Goal: Task Accomplishment & Management: Manage account settings

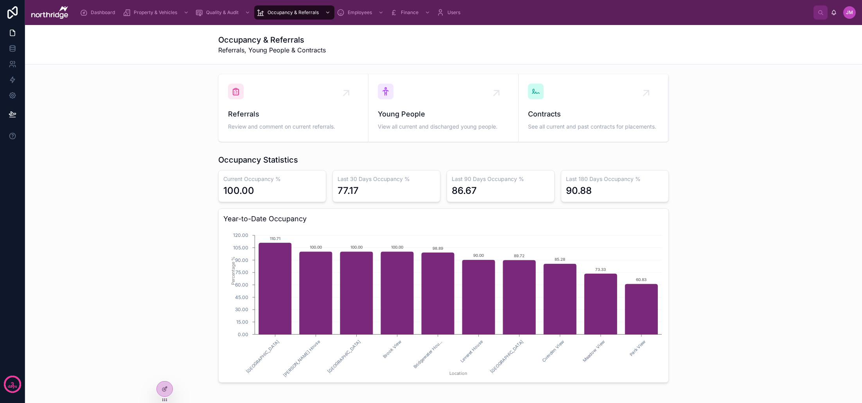
click at [0, 0] on icon at bounding box center [0, 0] width 0 height 0
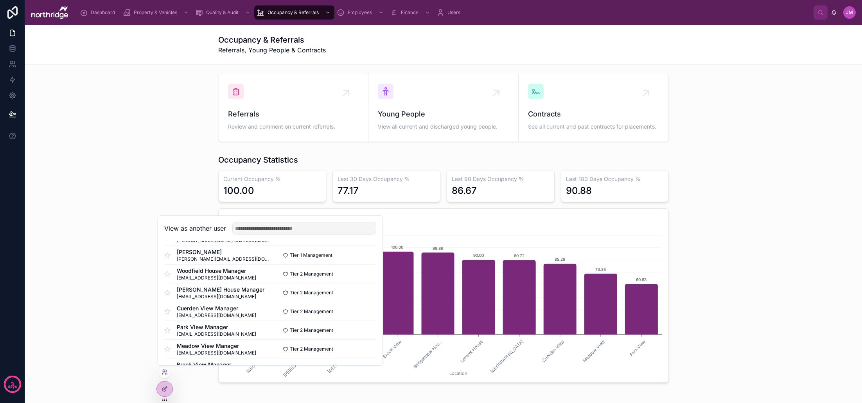
scroll to position [38, 0]
click at [0, 0] on button "Select" at bounding box center [0, 0] width 0 height 0
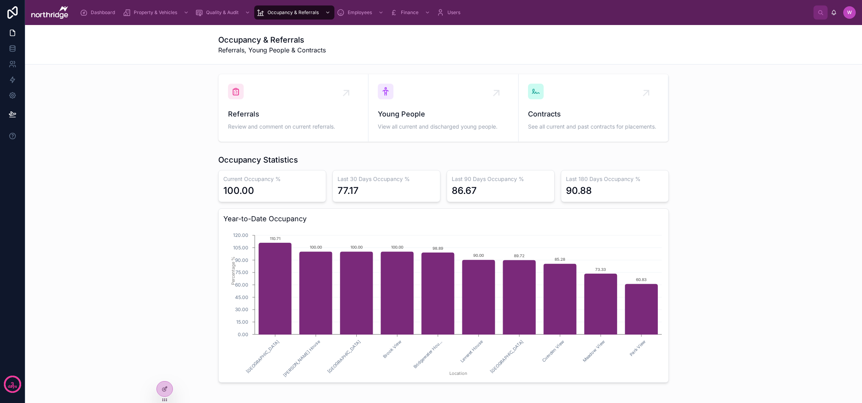
click at [95, 14] on span "Dashboard" at bounding box center [103, 12] width 24 height 6
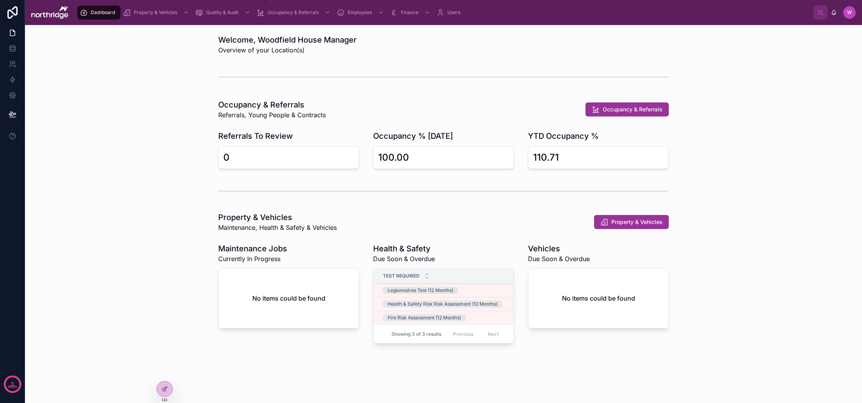
click at [181, 12] on div "scrollable content" at bounding box center [185, 12] width 10 height 13
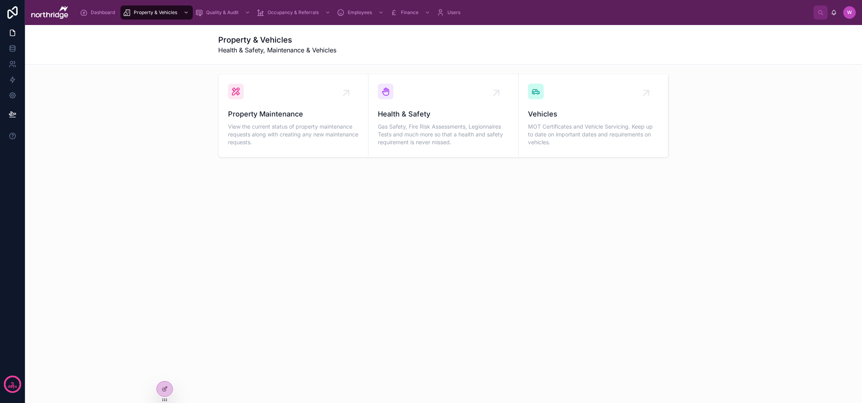
click at [288, 131] on span "View the current status of property maintenance requests along with creating an…" at bounding box center [293, 134] width 131 height 23
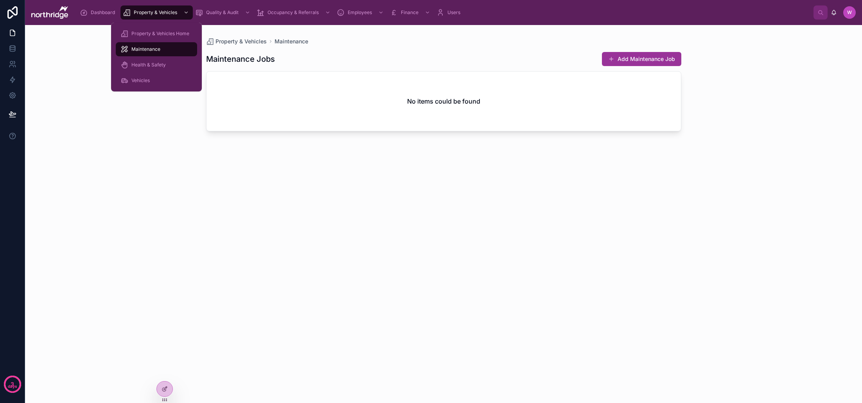
click at [184, 12] on icon "scrollable content" at bounding box center [185, 12] width 5 height 5
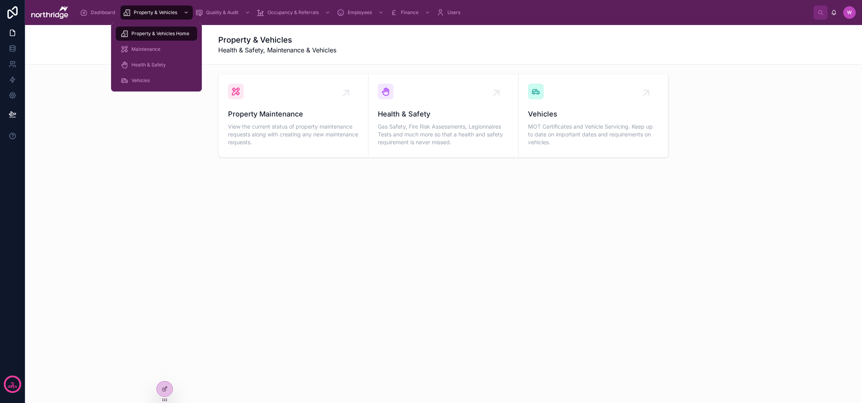
click at [160, 65] on span "Health & Safety" at bounding box center [148, 65] width 34 height 6
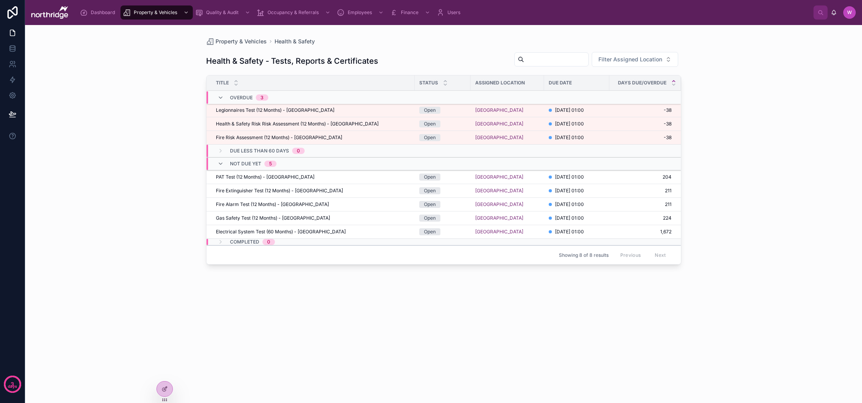
click at [313, 136] on span "Fire Risk Assessment (12 Months) - Woodfield House" at bounding box center [279, 138] width 126 height 6
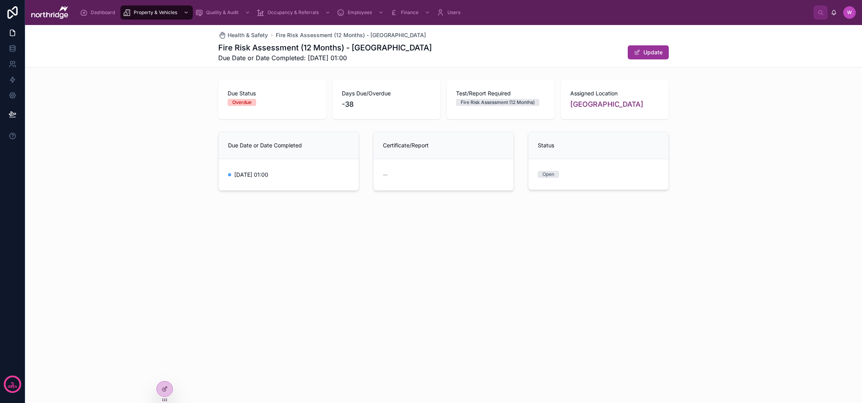
drag, startPoint x: 648, startPoint y: 61, endPoint x: 647, endPoint y: 53, distance: 7.9
click at [648, 61] on div "Fire Risk Assessment (12 Months) - Woodfield House Due Date or Date Completed: …" at bounding box center [443, 52] width 451 height 20
click at [647, 53] on button "Update" at bounding box center [648, 52] width 41 height 14
click at [647, 54] on button "Done" at bounding box center [651, 52] width 36 height 14
click at [232, 34] on span "Health & Safety" at bounding box center [248, 35] width 40 height 8
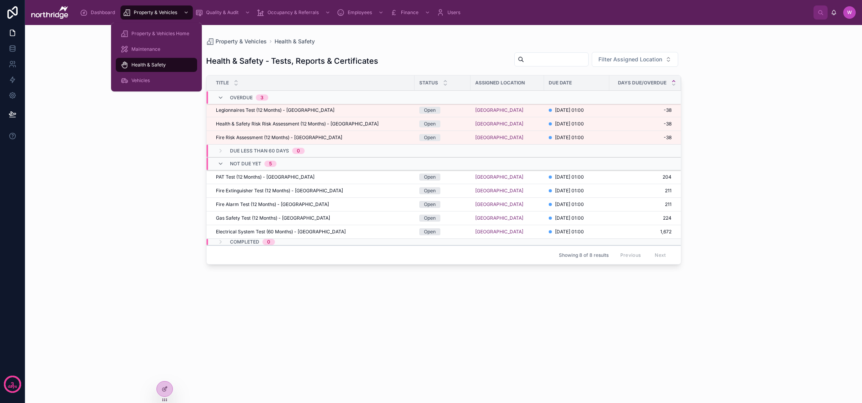
click at [153, 84] on div "Vehicles" at bounding box center [156, 80] width 72 height 13
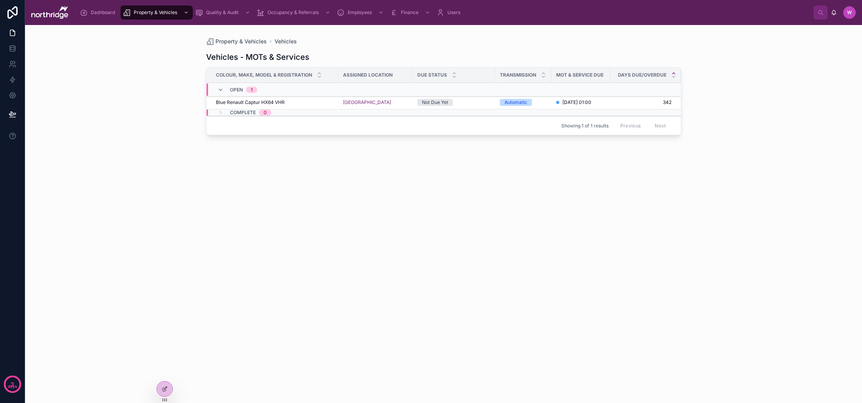
click at [617, 102] on span "342" at bounding box center [640, 102] width 61 height 6
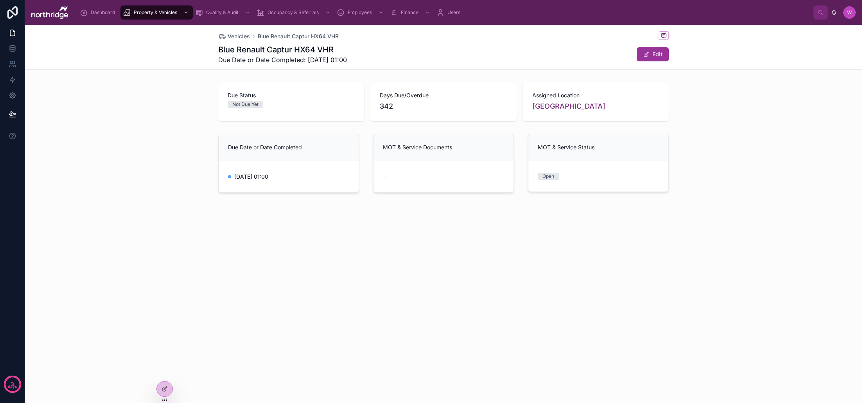
scroll to position [0, 0]
click at [657, 55] on button "Edit" at bounding box center [653, 54] width 32 height 14
click at [653, 63] on div "Blue Renault Captur HX64 VHR Due Date or Date Completed: 16/09/2026 01:00 Done" at bounding box center [443, 54] width 451 height 20
click at [656, 52] on button "Done" at bounding box center [651, 54] width 36 height 14
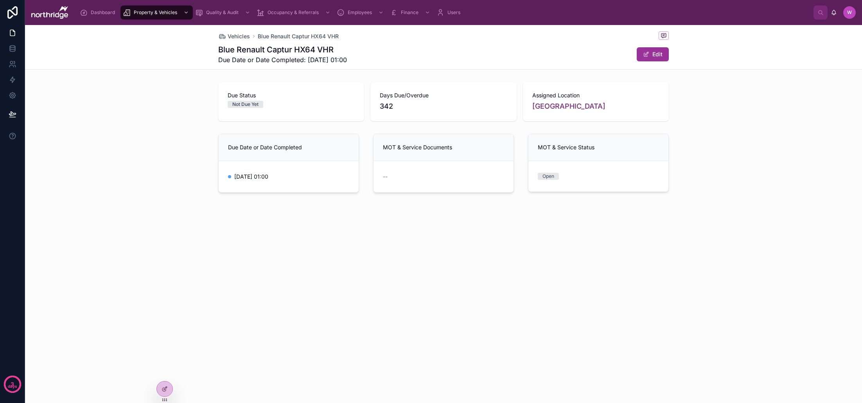
click at [239, 34] on span "Vehicles" at bounding box center [239, 36] width 22 height 8
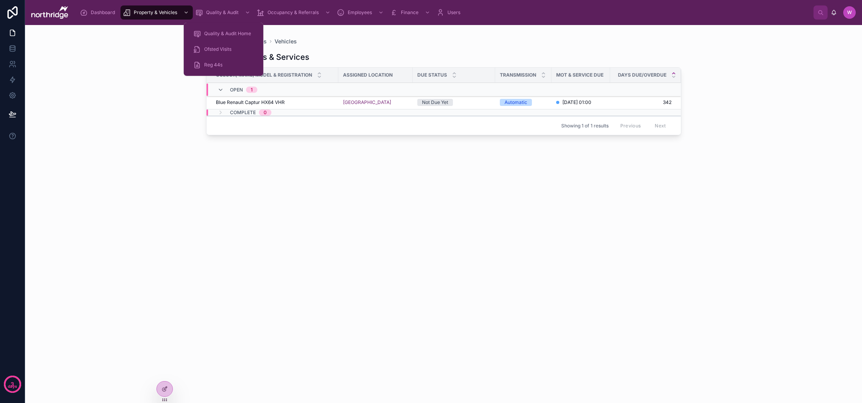
click at [218, 14] on span "Quality & Audit" at bounding box center [222, 12] width 32 height 6
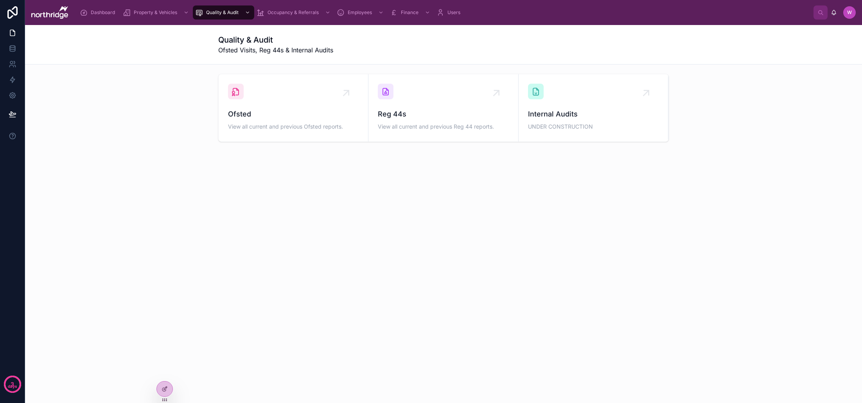
click at [291, 110] on span "Ofsted" at bounding box center [293, 114] width 131 height 11
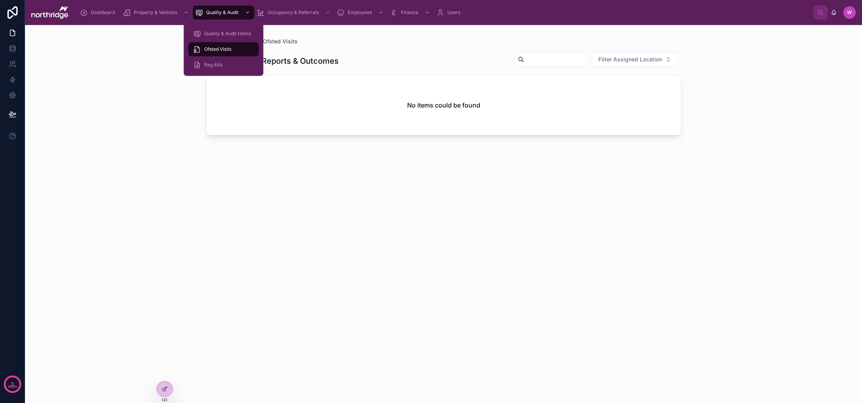
click at [237, 63] on div "Reg 44s" at bounding box center [223, 65] width 61 height 13
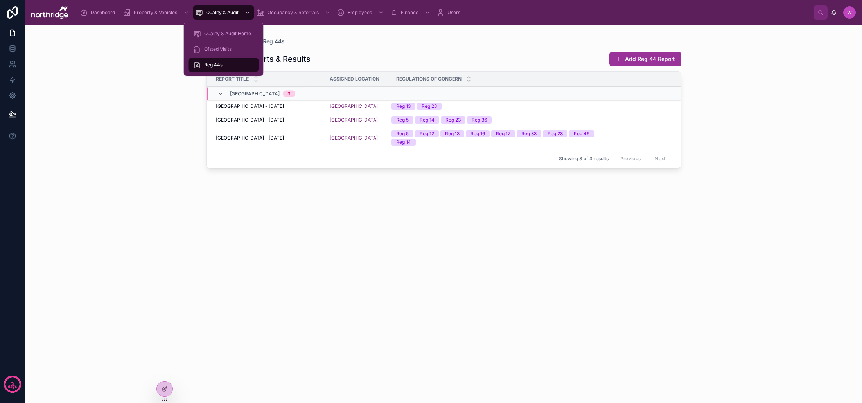
click at [225, 15] on span "Quality & Audit" at bounding box center [222, 12] width 32 height 6
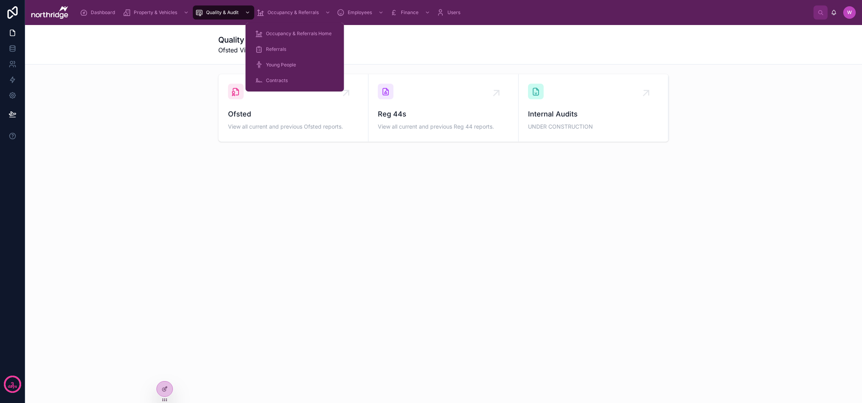
click at [271, 10] on span "Occupancy & Referrals" at bounding box center [293, 12] width 51 height 6
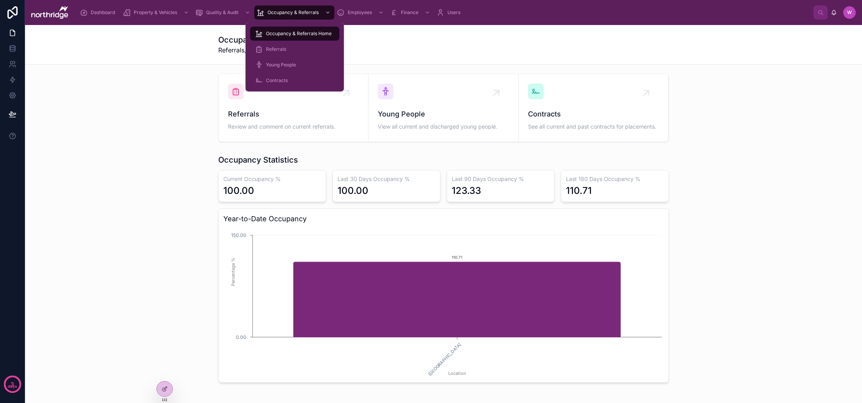
click at [289, 47] on div "Referrals" at bounding box center [295, 49] width 80 height 13
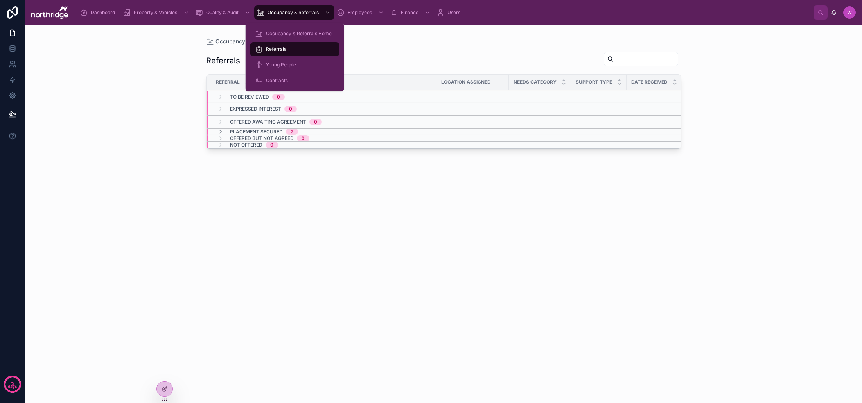
click at [291, 64] on span "Young People" at bounding box center [281, 65] width 30 height 6
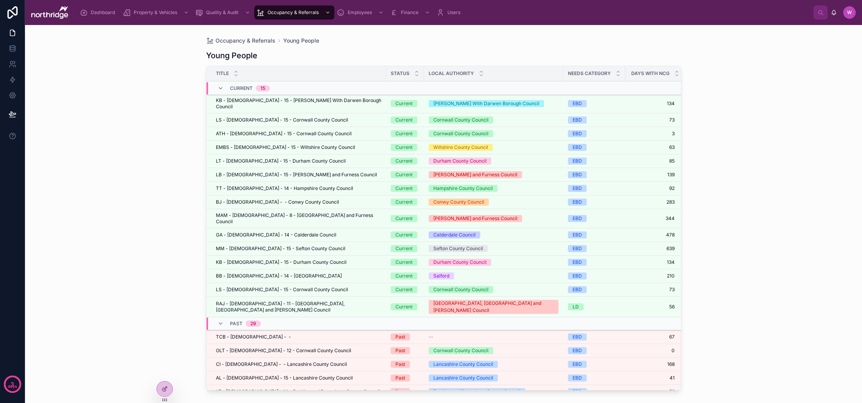
click at [320, 144] on div "EMBS - Female - 15 - Wiltshire County Council EMBS - Female - 15 - Wiltshire Co…" at bounding box center [298, 147] width 165 height 6
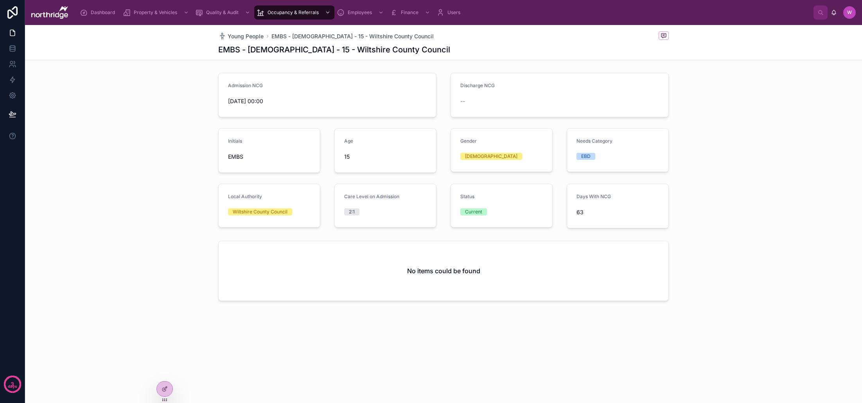
click at [254, 35] on span "Young People" at bounding box center [246, 36] width 36 height 8
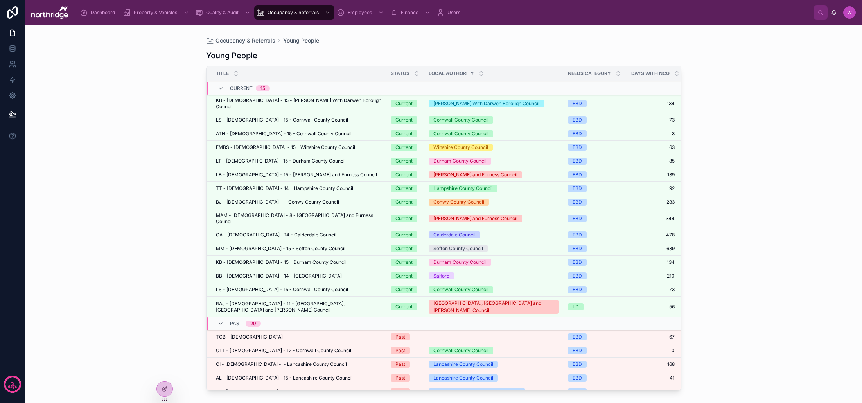
click at [273, 101] on span "KB - Male - 15 - Blackburn With Darwen Borough Council" at bounding box center [298, 103] width 165 height 13
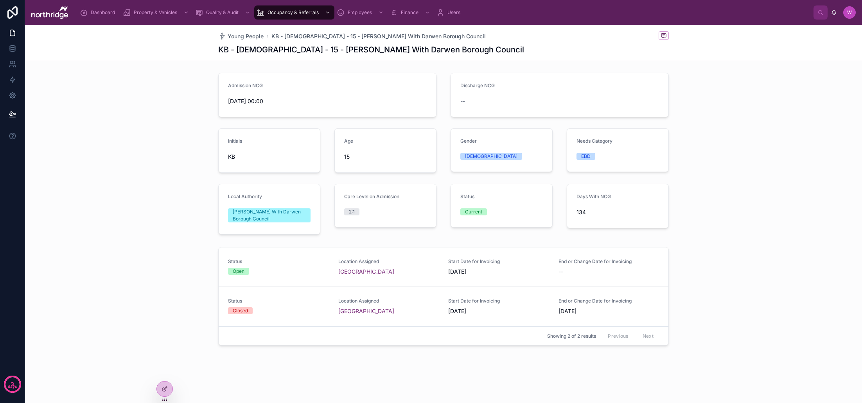
click at [420, 271] on div "[GEOGRAPHIC_DATA]" at bounding box center [388, 272] width 101 height 8
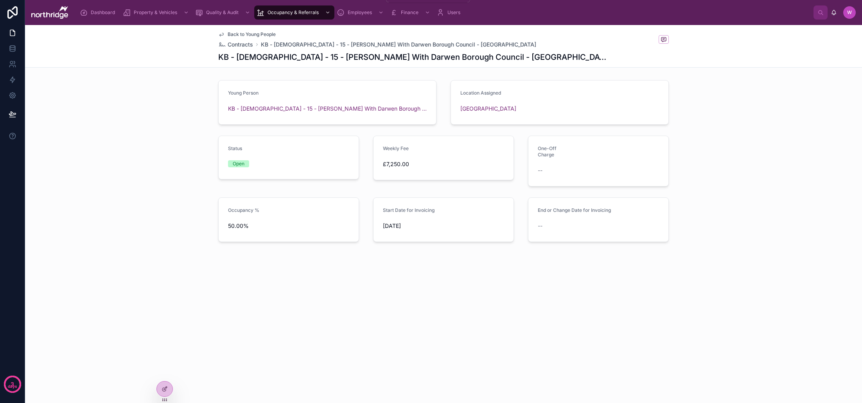
click at [368, 15] on span "Employees" at bounding box center [360, 12] width 24 height 6
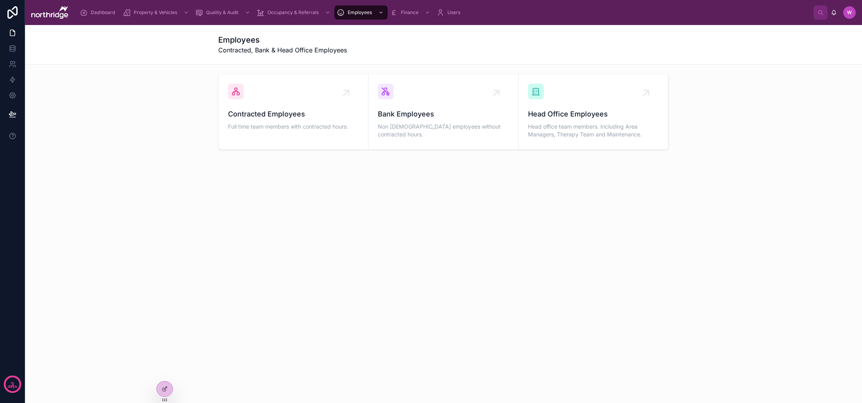
click at [302, 115] on span "Contracted Employees" at bounding box center [293, 114] width 131 height 11
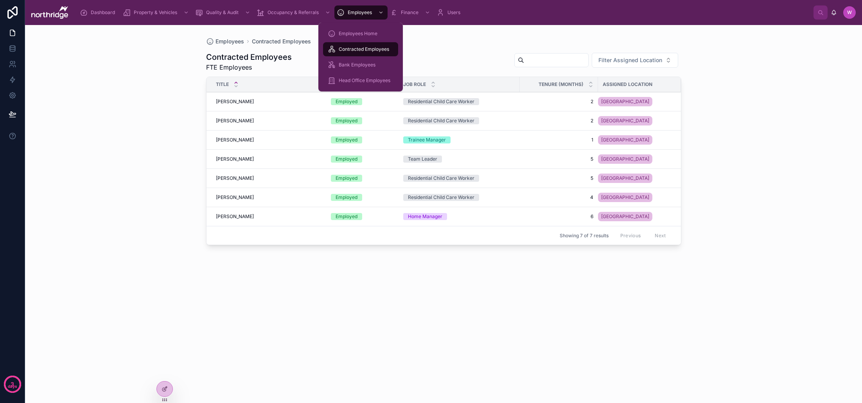
click at [358, 65] on span "Bank Employees" at bounding box center [357, 65] width 37 height 6
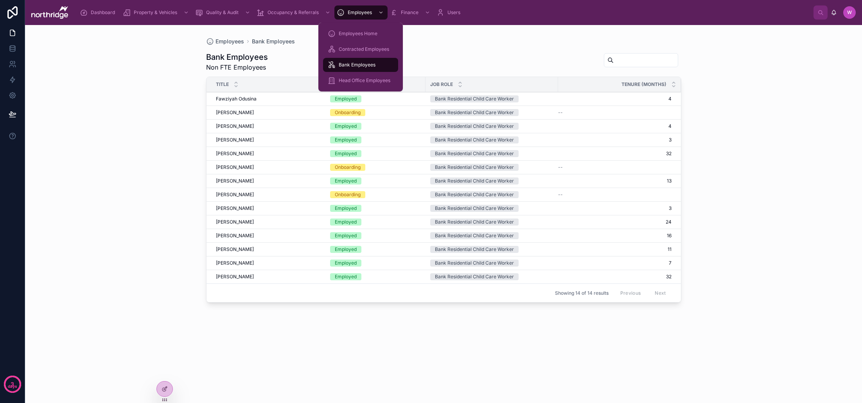
click at [365, 82] on span "Head Office Employees" at bounding box center [365, 80] width 52 height 6
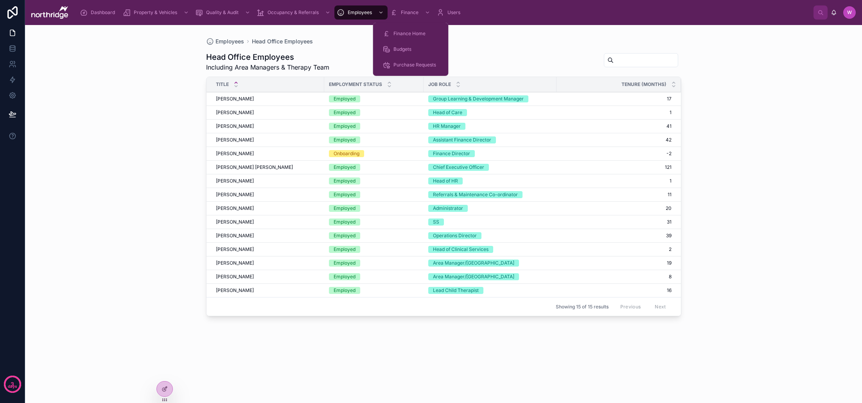
click at [402, 11] on span "Finance" at bounding box center [410, 12] width 18 height 6
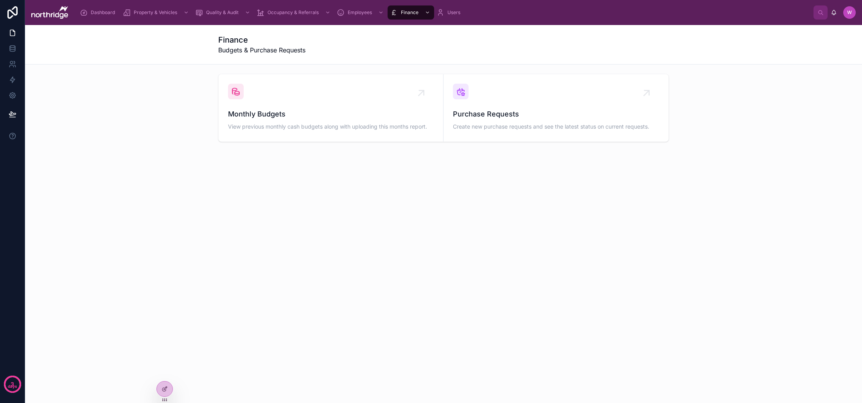
click at [335, 102] on div "Monthly Budgets View previous monthly cash budgets along with uploading this mo…" at bounding box center [331, 108] width 206 height 49
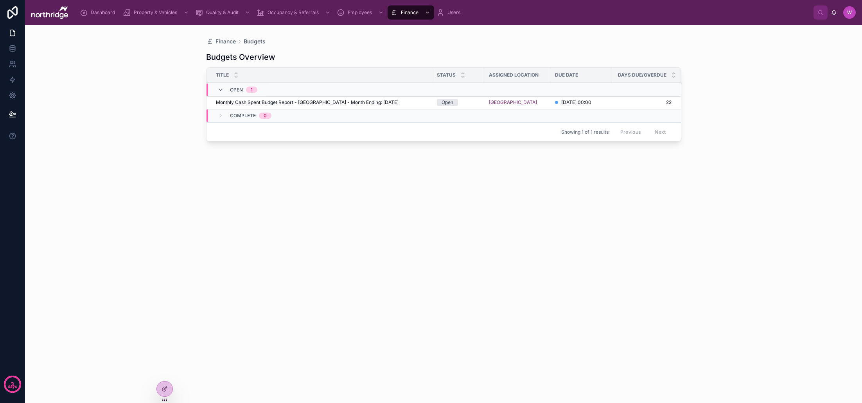
click at [376, 101] on span "Monthly Cash Spent Budget Report - Woodfield House - Month Ending: 31 Oct, 2025" at bounding box center [307, 102] width 183 height 6
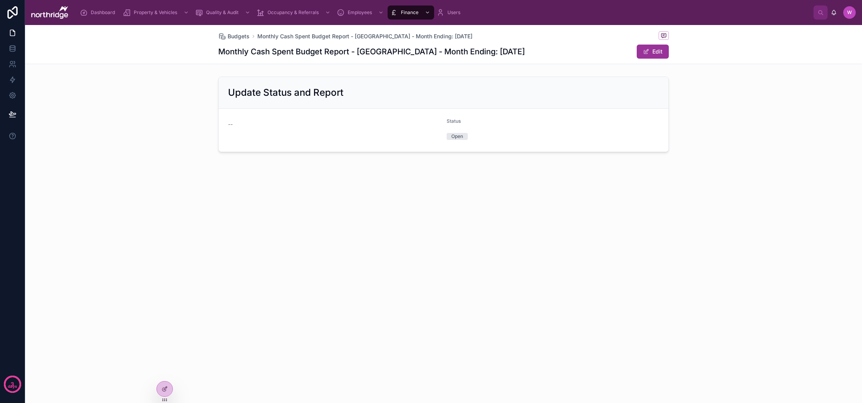
click at [654, 50] on button "Edit" at bounding box center [653, 52] width 32 height 14
click at [644, 50] on span at bounding box center [643, 52] width 6 height 6
click at [243, 36] on span "Budgets" at bounding box center [239, 36] width 22 height 8
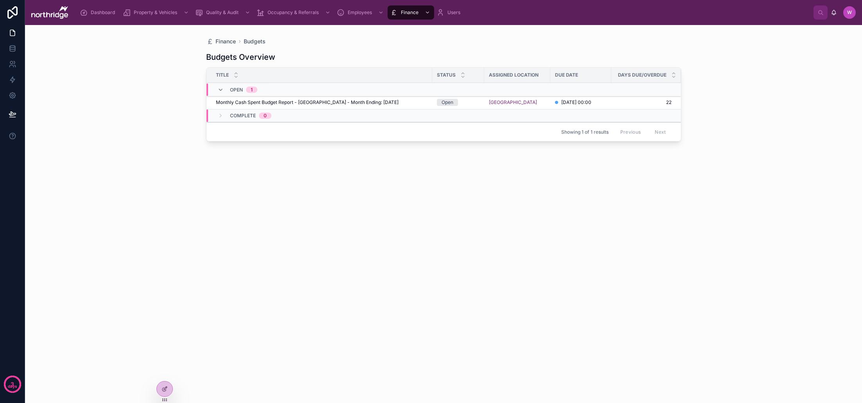
click at [240, 103] on span "Monthly Cash Spent Budget Report - Woodfield House - Month Ending: 31 Oct, 2025" at bounding box center [307, 102] width 183 height 6
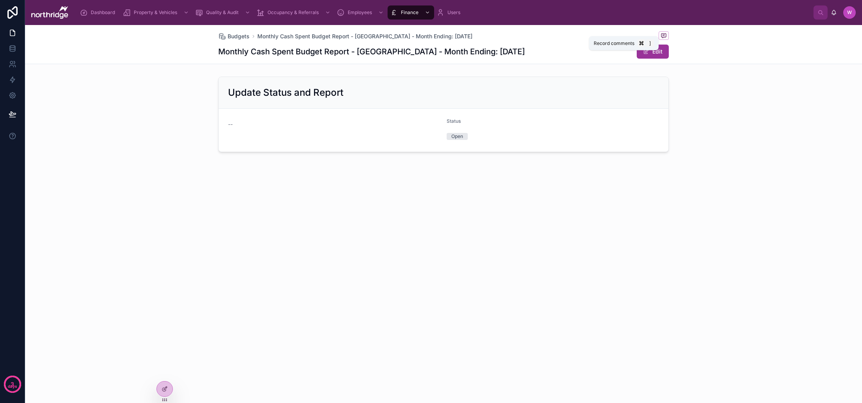
click at [665, 36] on icon at bounding box center [664, 35] width 6 height 6
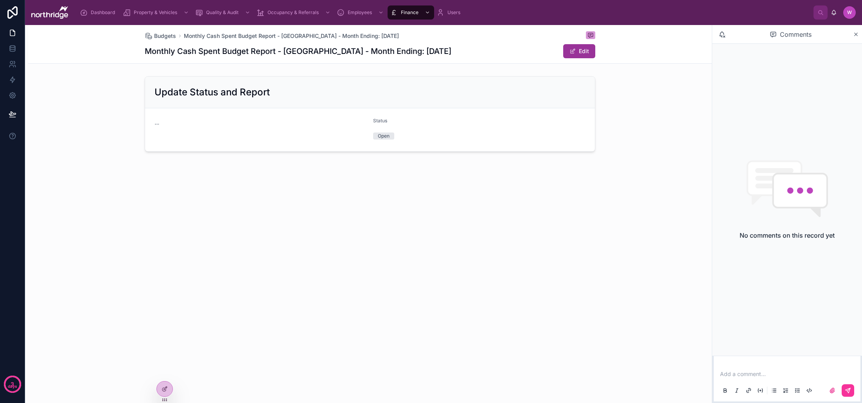
click at [754, 370] on p at bounding box center [788, 374] width 137 height 8
click at [744, 374] on p "*" at bounding box center [788, 374] width 137 height 8
drag, startPoint x: 734, startPoint y: 376, endPoint x: 716, endPoint y: 375, distance: 17.6
click at [716, 375] on div "*" at bounding box center [787, 382] width 147 height 39
click at [855, 34] on icon at bounding box center [856, 34] width 6 height 6
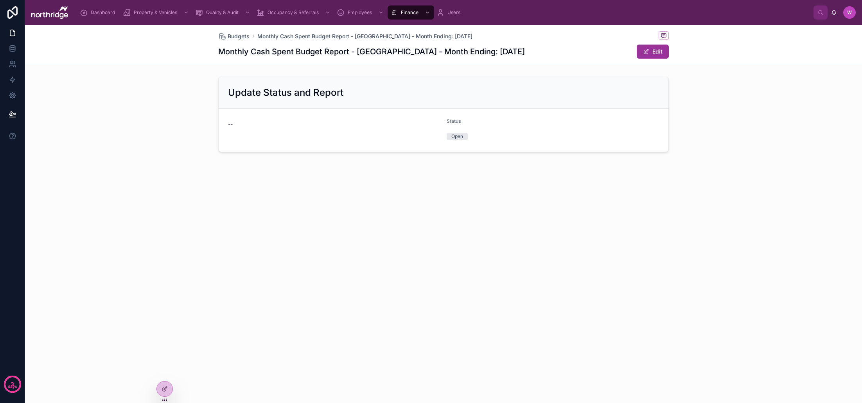
click at [454, 16] on div "Users" at bounding box center [450, 12] width 27 height 13
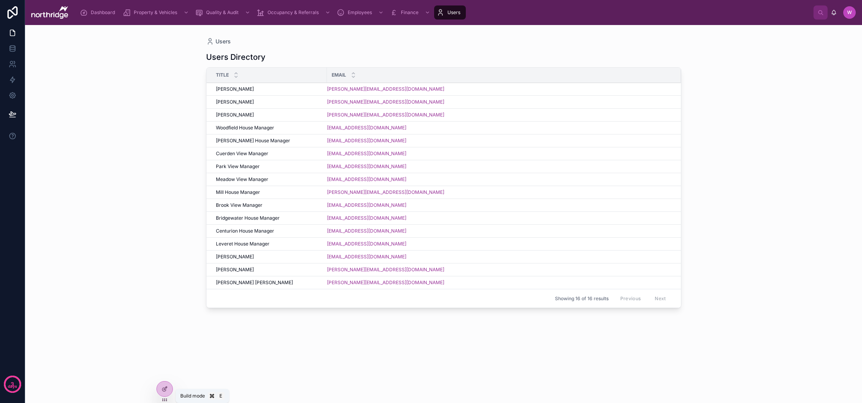
click at [0, 0] on icon at bounding box center [0, 0] width 0 height 0
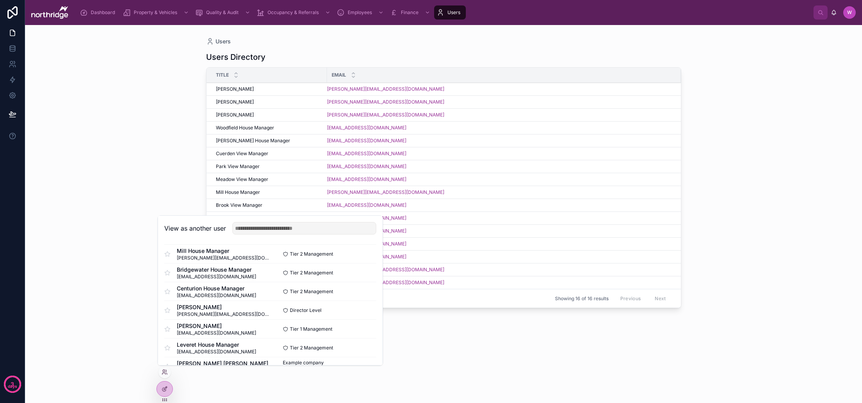
scroll to position [171, 0]
click at [0, 0] on button "Select" at bounding box center [0, 0] width 0 height 0
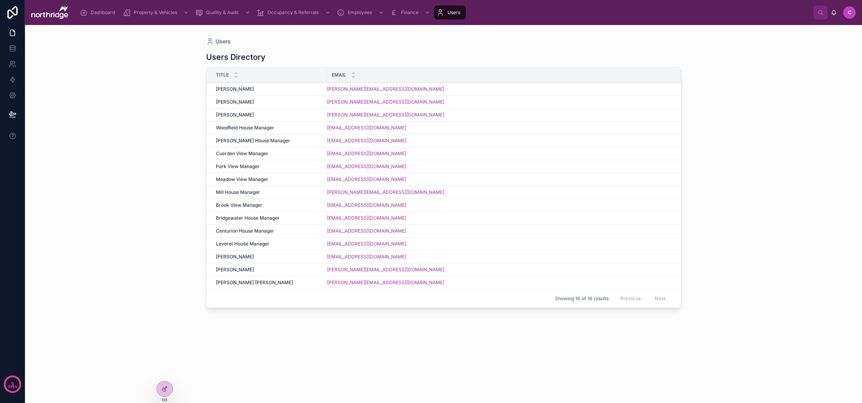
click at [103, 17] on div "Dashboard" at bounding box center [99, 12] width 38 height 13
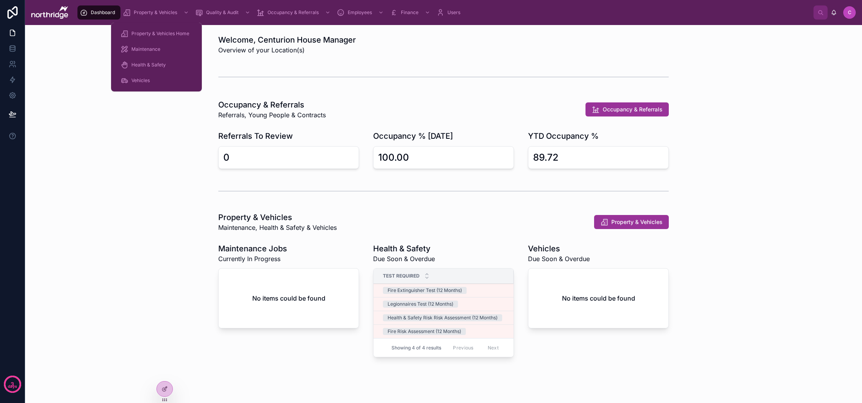
click at [160, 8] on div "Property & Vehicles" at bounding box center [157, 12] width 68 height 13
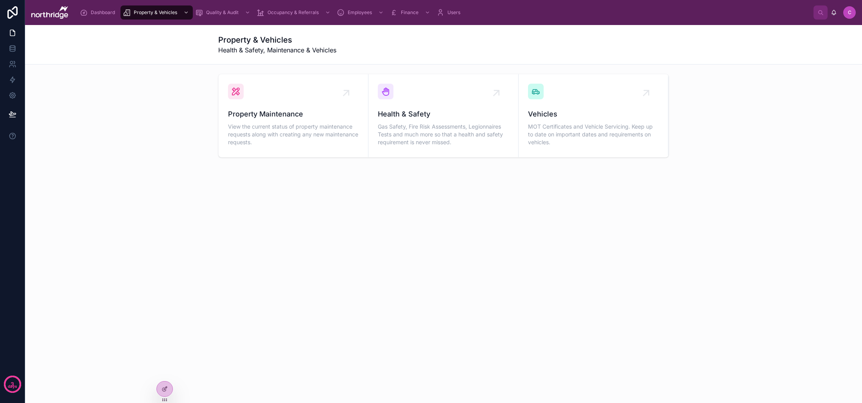
click at [269, 97] on div "Property Maintenance View the current status of property maintenance requests a…" at bounding box center [293, 116] width 131 height 64
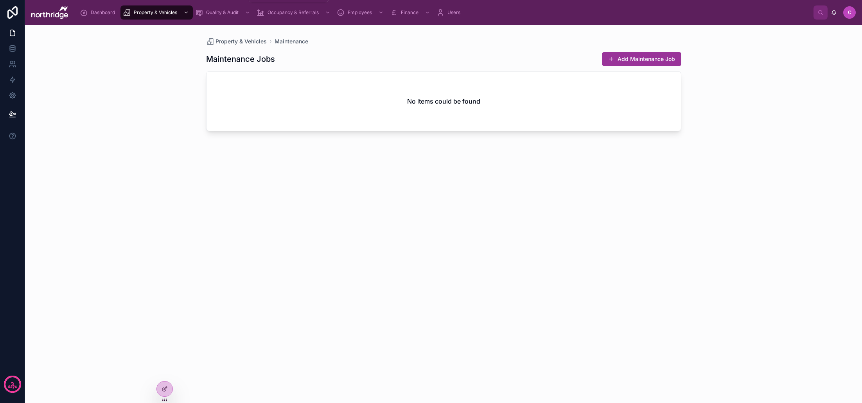
click at [201, 12] on icon "scrollable content" at bounding box center [199, 13] width 8 height 8
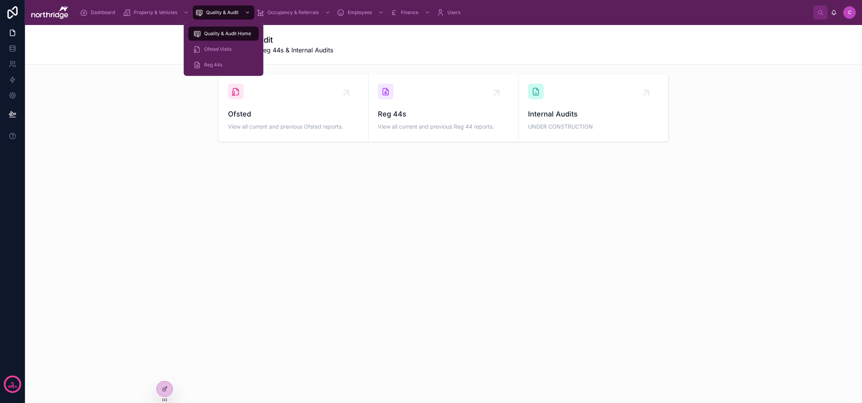
click at [212, 48] on span "Ofsted Visits" at bounding box center [217, 49] width 27 height 6
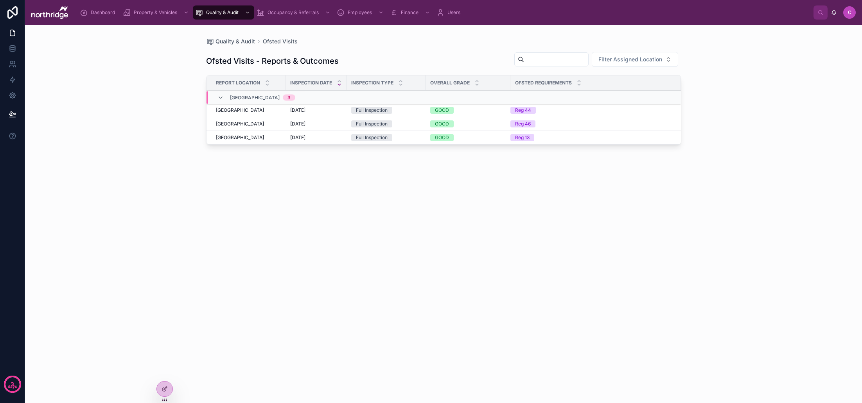
click at [417, 111] on div "Full Inspection" at bounding box center [386, 110] width 70 height 7
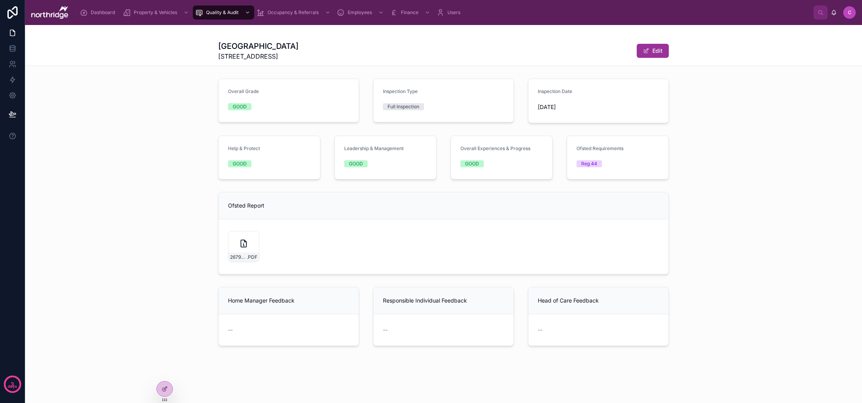
click at [246, 239] on div "2679574_1-4 .PDF" at bounding box center [243, 246] width 31 height 31
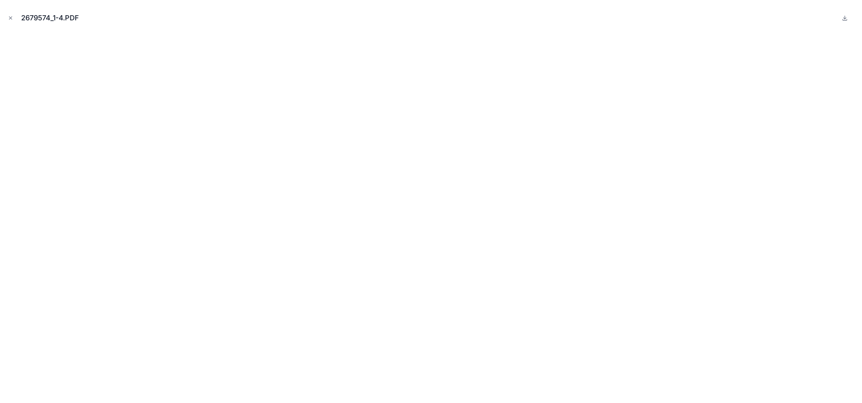
click at [10, 18] on icon "Close modal" at bounding box center [10, 18] width 3 height 3
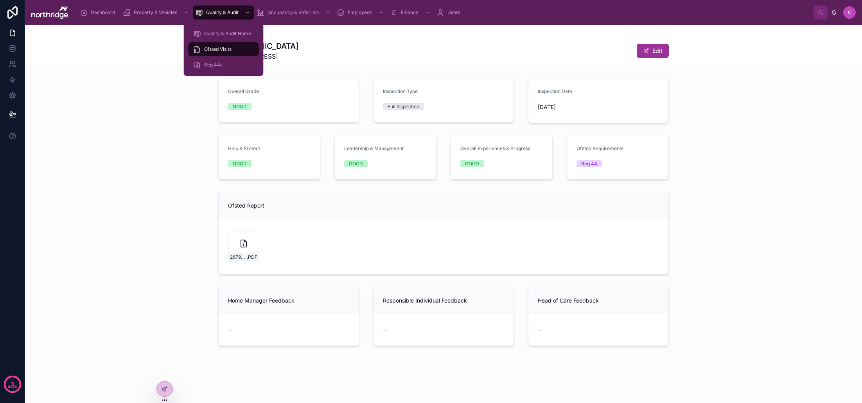
click at [218, 65] on span "Reg 44s" at bounding box center [213, 65] width 18 height 6
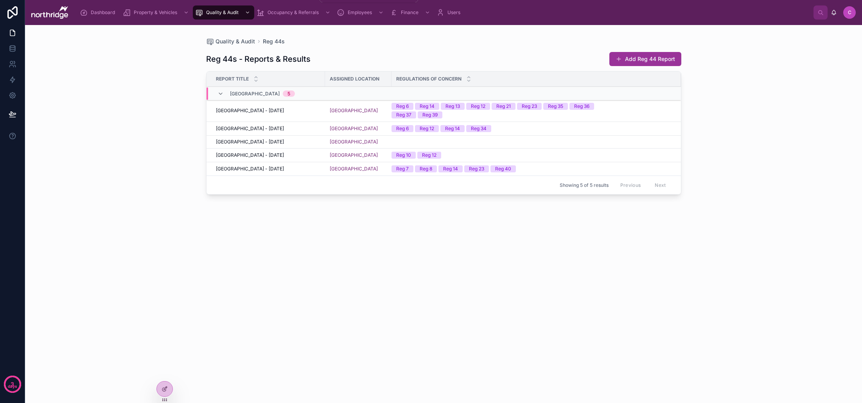
click at [280, 13] on span "Occupancy & Referrals" at bounding box center [293, 12] width 51 height 6
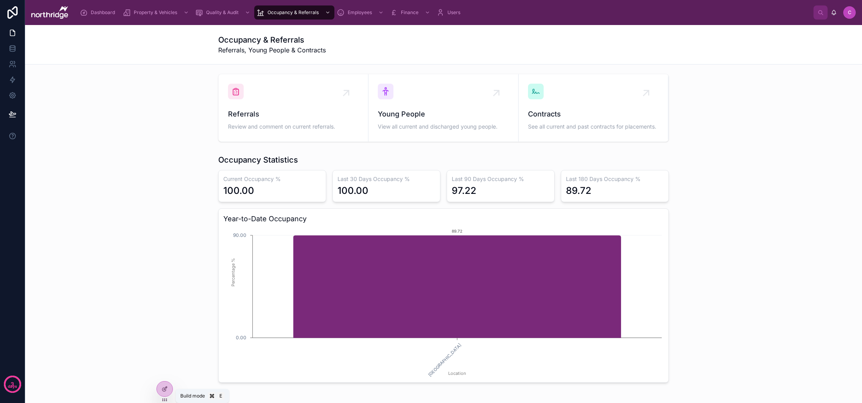
click at [167, 391] on icon at bounding box center [165, 389] width 6 height 6
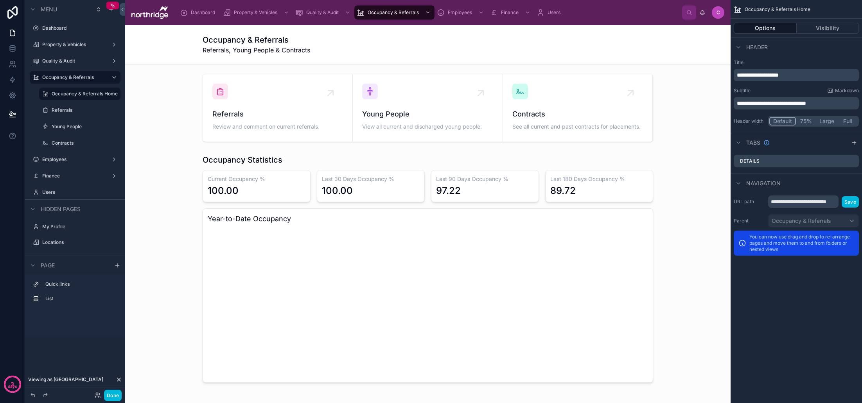
click at [166, 387] on div "Referrals Review and comment on current referrals. Young People View all curren…" at bounding box center [428, 405] width 606 height 681
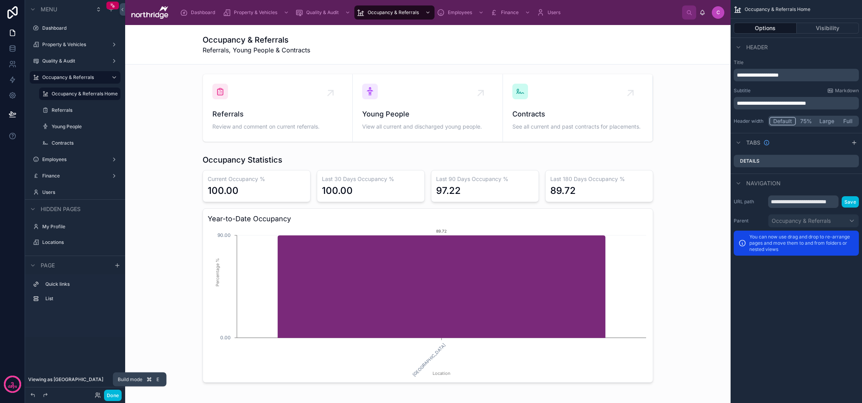
click at [109, 399] on button "Done" at bounding box center [113, 395] width 18 height 11
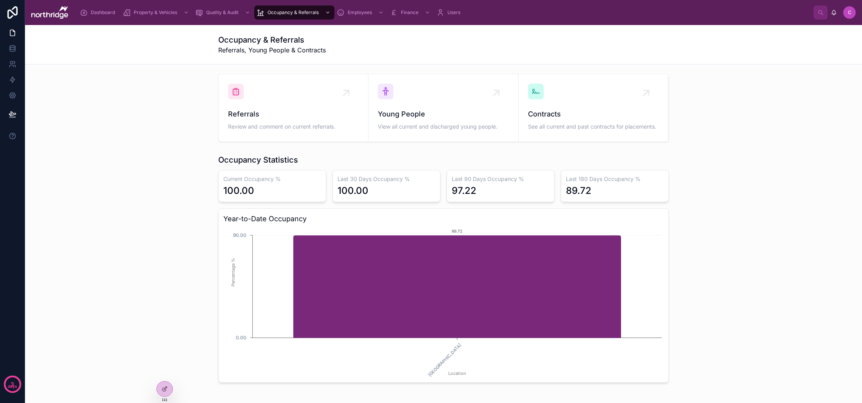
click at [0, 0] on icon at bounding box center [0, 0] width 0 height 0
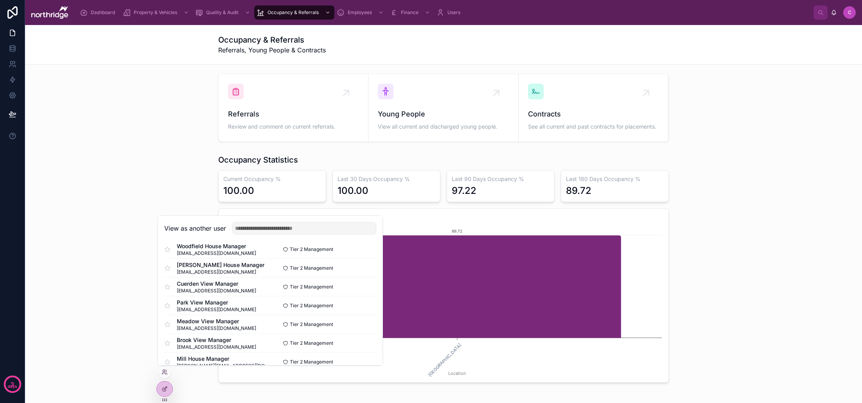
scroll to position [63, 0]
click at [0, 0] on button "Select" at bounding box center [0, 0] width 0 height 0
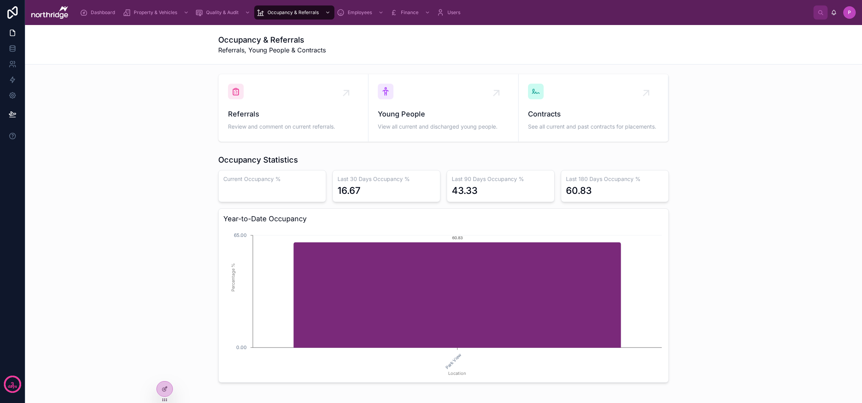
click at [93, 14] on span "Dashboard" at bounding box center [103, 12] width 24 height 6
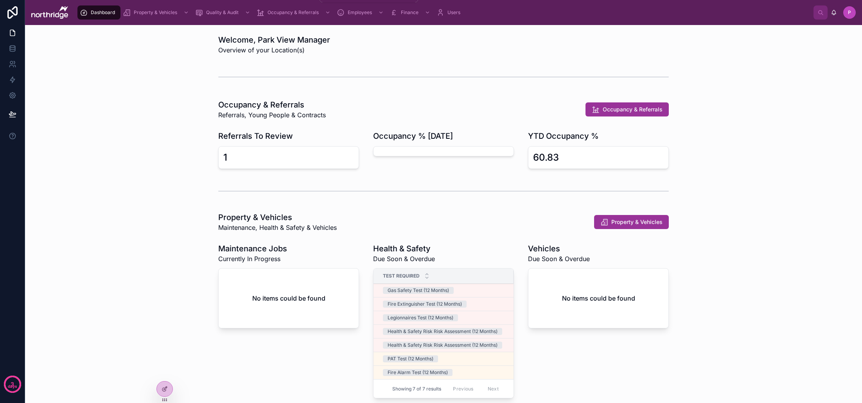
click at [291, 10] on span "Occupancy & Referrals" at bounding box center [293, 12] width 51 height 6
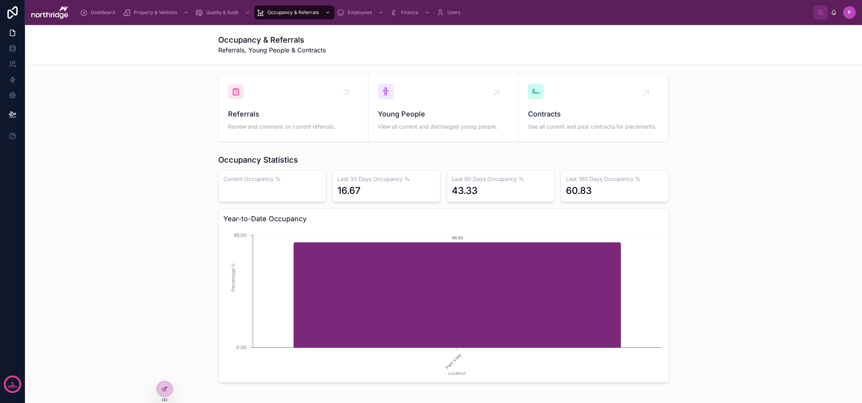
click at [291, 102] on div "Referrals Review and comment on current referrals." at bounding box center [293, 108] width 131 height 49
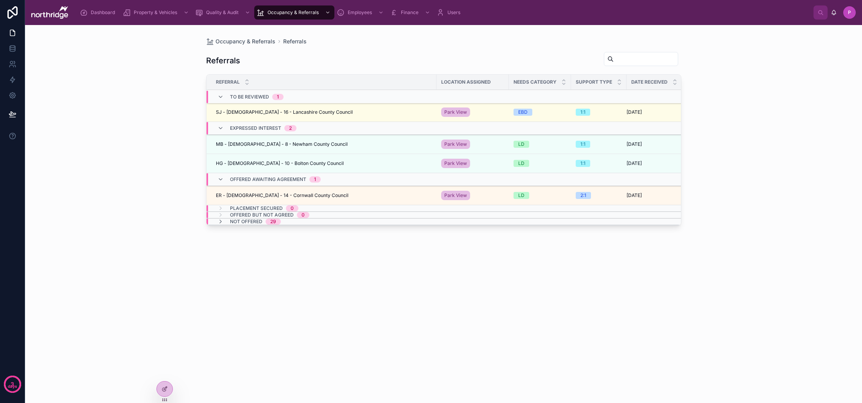
click at [328, 110] on div "SJ - Male - 16 - Lancashire County Council SJ - Male - 16 - Lancashire County C…" at bounding box center [324, 112] width 216 height 6
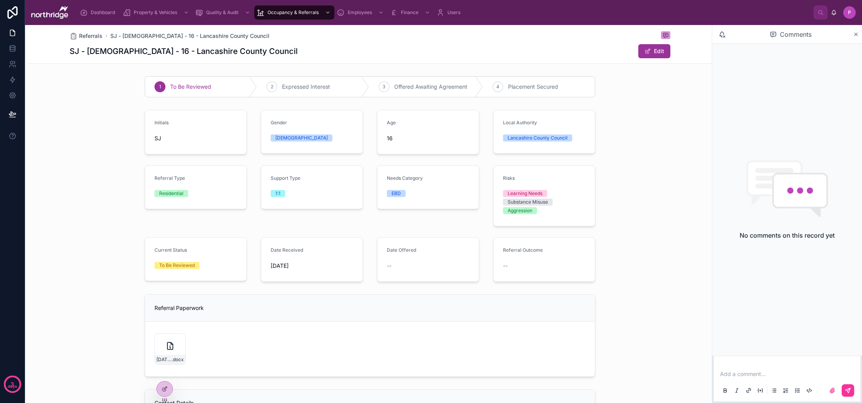
scroll to position [168, 0]
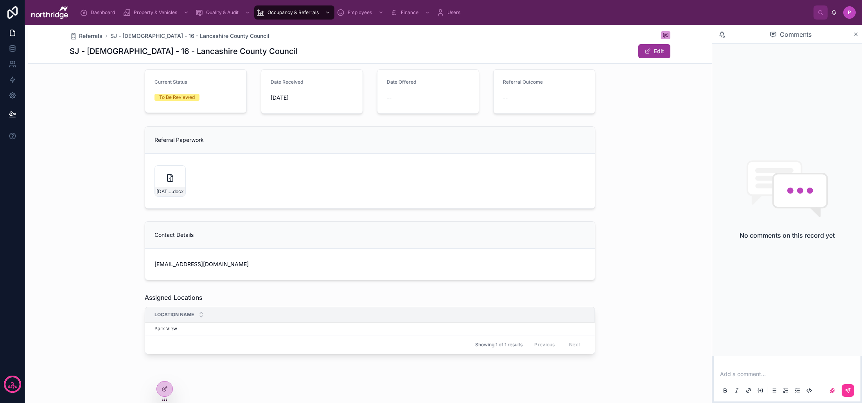
click at [733, 369] on div "Add a comment..." at bounding box center [787, 382] width 137 height 33
click at [731, 376] on p at bounding box center [788, 374] width 137 height 8
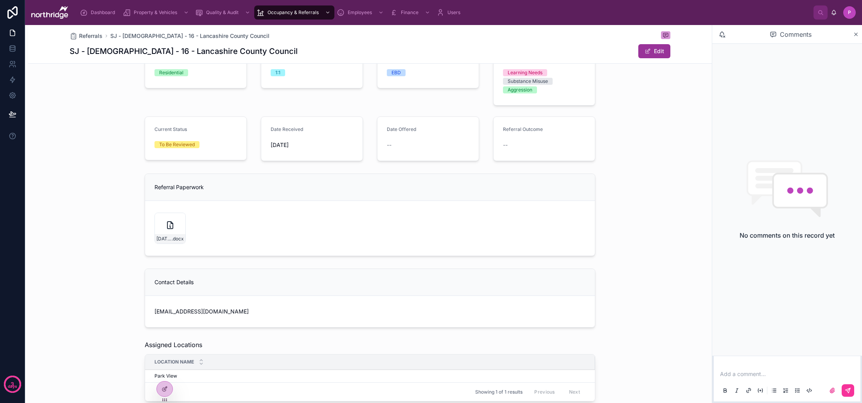
scroll to position [119, 0]
click at [90, 32] on span "Referrals" at bounding box center [90, 36] width 23 height 8
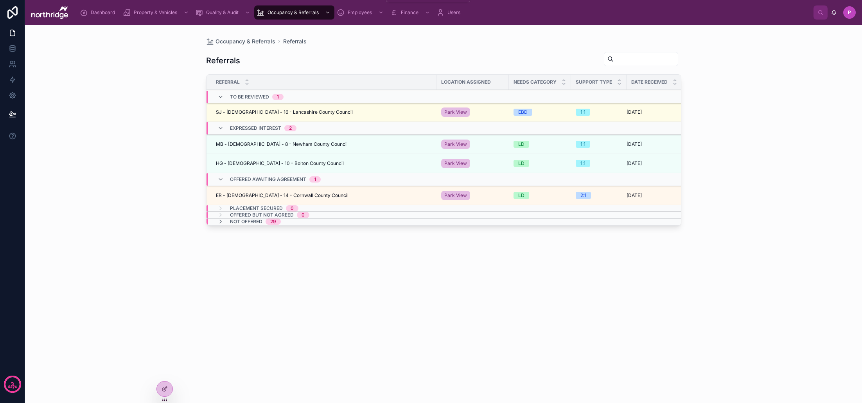
click at [359, 13] on span "Employees" at bounding box center [360, 12] width 24 height 6
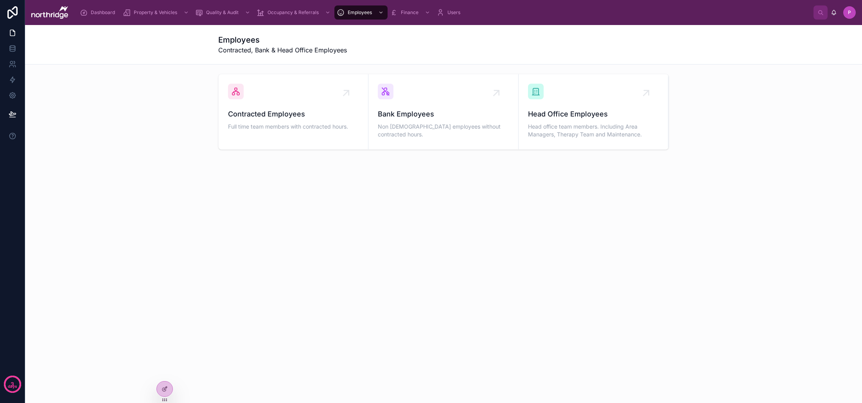
click at [279, 116] on span "Contracted Employees" at bounding box center [293, 114] width 131 height 11
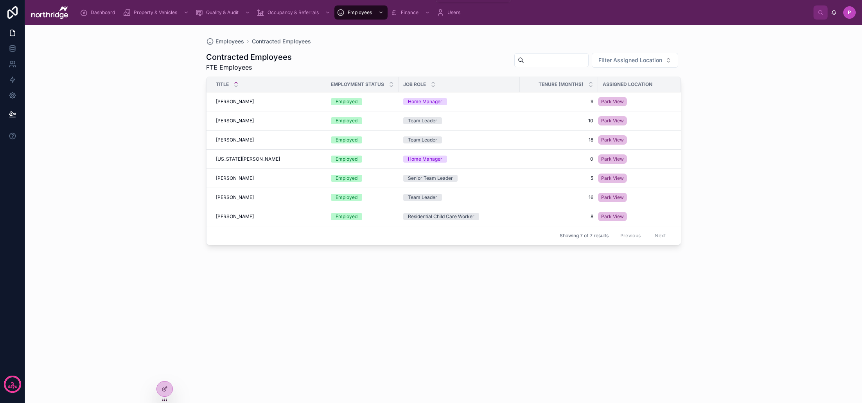
click at [406, 10] on span "Finance" at bounding box center [410, 12] width 18 height 6
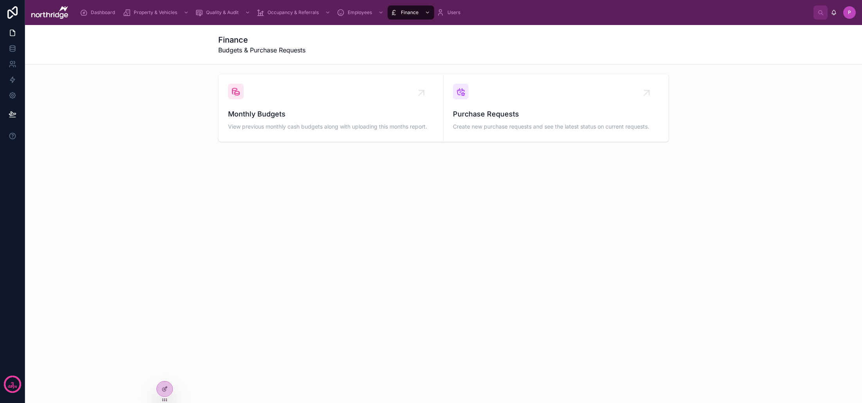
click at [312, 101] on div "Monthly Budgets View previous monthly cash budgets along with uploading this mo…" at bounding box center [331, 108] width 206 height 49
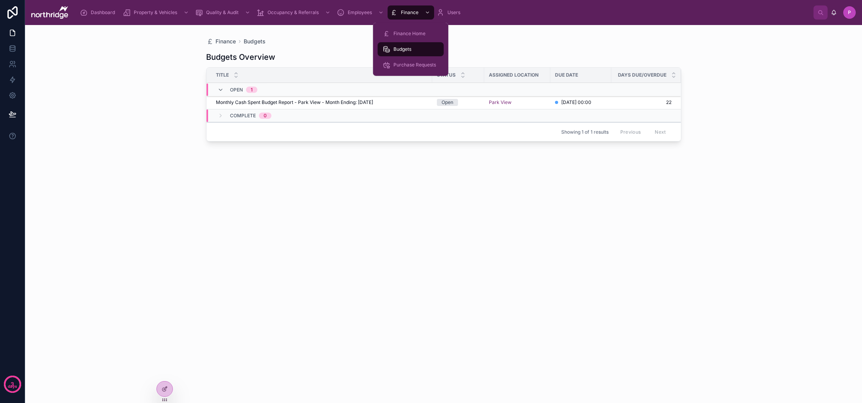
click at [404, 66] on span "Purchase Requests" at bounding box center [415, 65] width 43 height 6
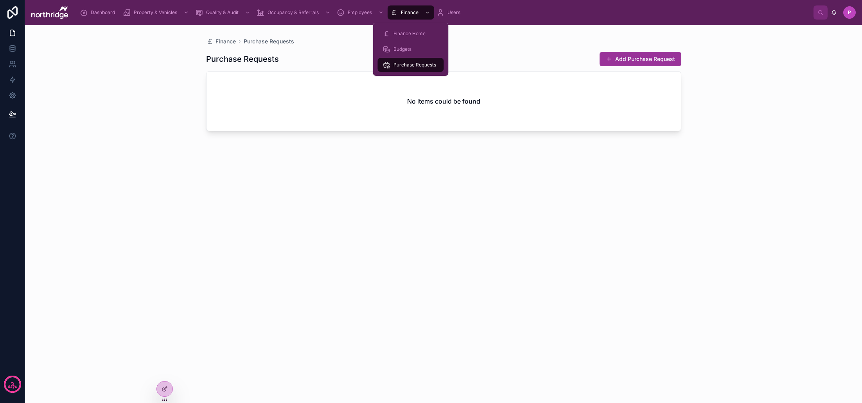
click at [409, 31] on span "Finance Home" at bounding box center [410, 34] width 32 height 6
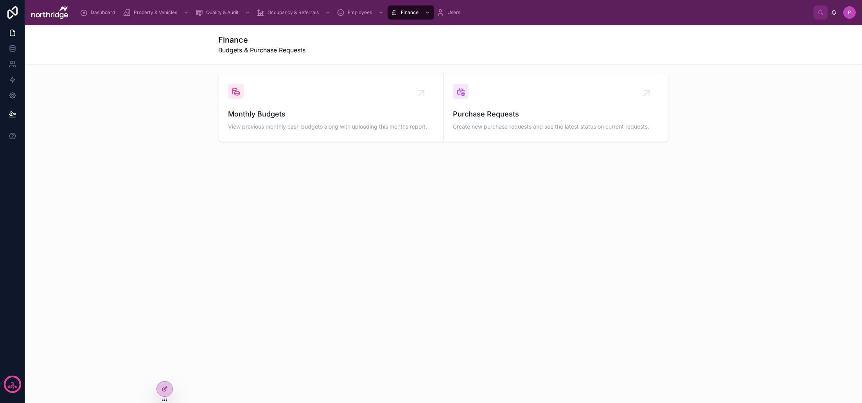
click at [507, 106] on div "Purchase Requests Create new purchase requests and see the latest status on cur…" at bounding box center [556, 108] width 206 height 49
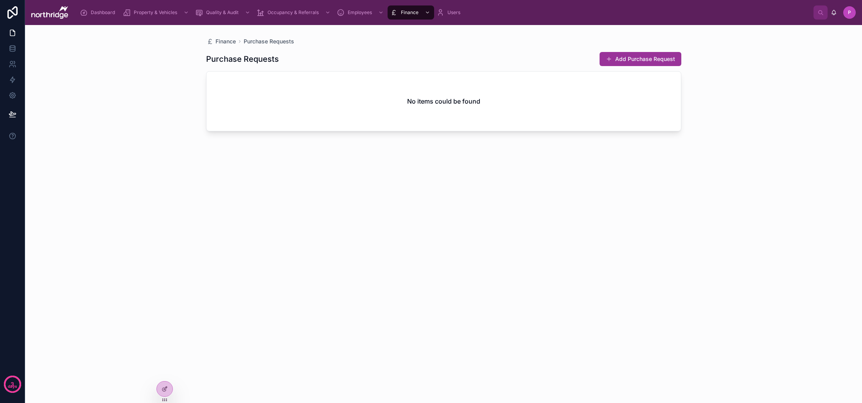
click at [622, 59] on button "Add Purchase Request" at bounding box center [641, 59] width 82 height 14
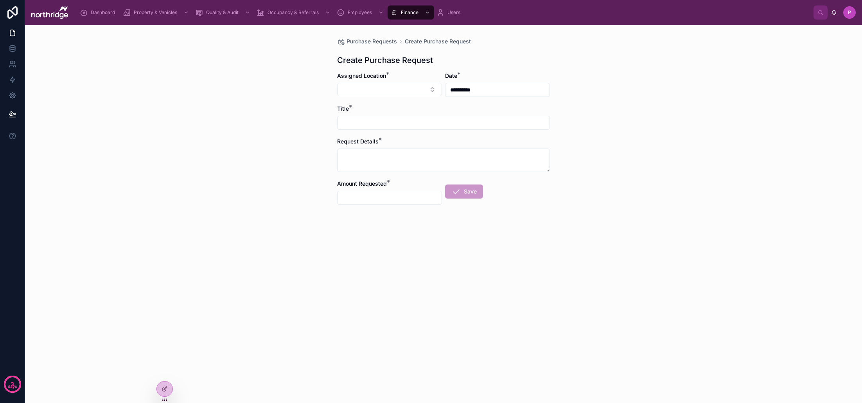
click at [391, 87] on button "Select Button" at bounding box center [389, 89] width 105 height 13
click at [476, 110] on div "Title *" at bounding box center [443, 109] width 213 height 8
click at [383, 126] on input "text" at bounding box center [444, 122] width 212 height 11
click at [380, 162] on textarea at bounding box center [443, 160] width 213 height 23
click at [383, 194] on input "text" at bounding box center [390, 197] width 104 height 11
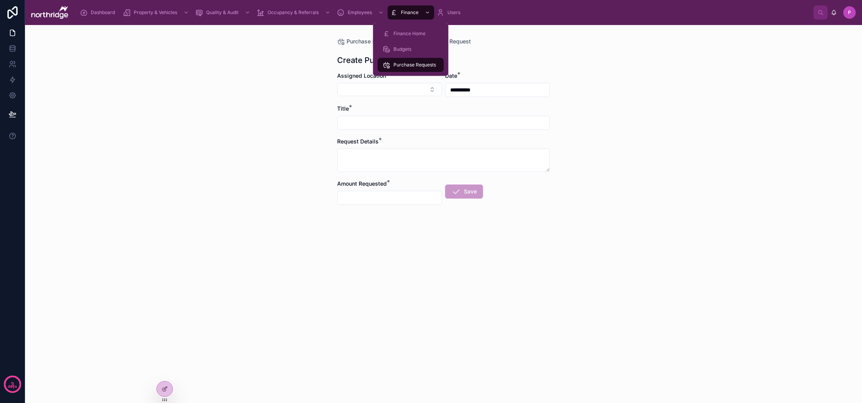
click at [397, 63] on span "Purchase Requests" at bounding box center [415, 65] width 43 height 6
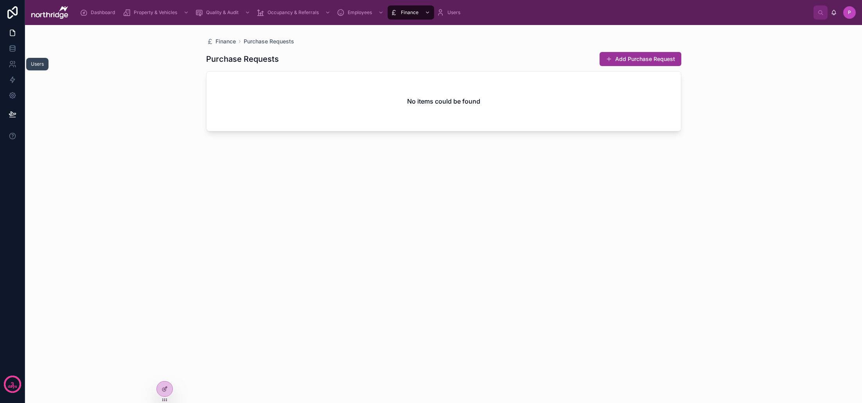
click at [10, 64] on icon at bounding box center [13, 64] width 8 height 8
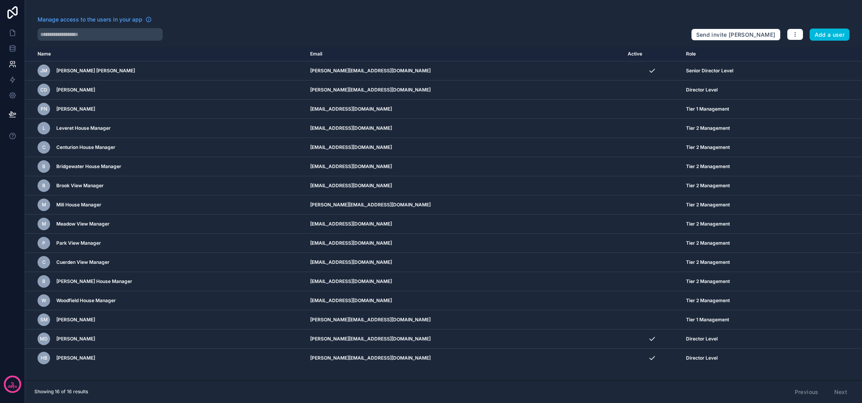
click at [0, 0] on icon "scrollable content" at bounding box center [0, 0] width 0 height 0
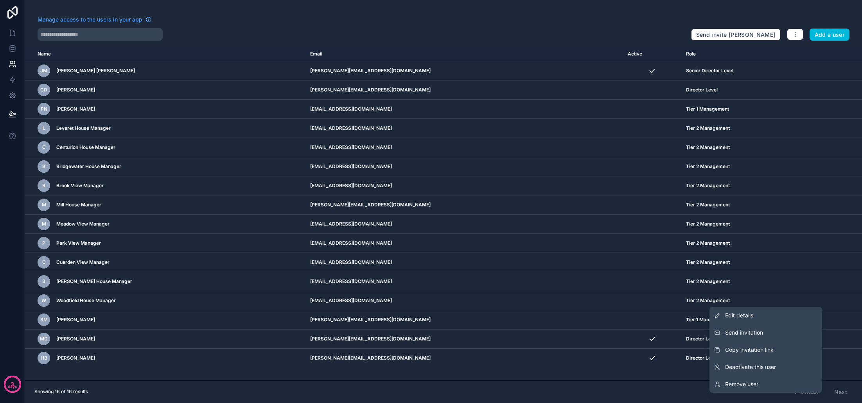
click at [758, 330] on span "Send invitation" at bounding box center [744, 333] width 38 height 8
